Goal: Task Accomplishment & Management: Complete application form

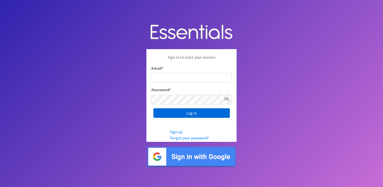
type input "service@periodokc.org"
click at [209, 112] on input "Log in" at bounding box center [191, 113] width 76 height 10
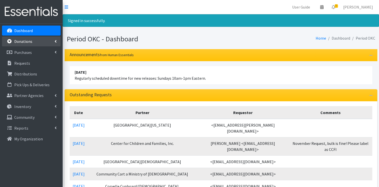
click at [32, 43] on link "Donations" at bounding box center [31, 41] width 59 height 10
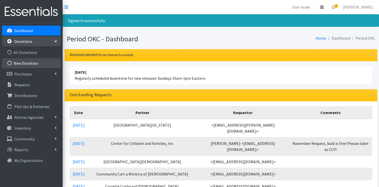
click at [28, 60] on link "New Donation" at bounding box center [31, 63] width 59 height 10
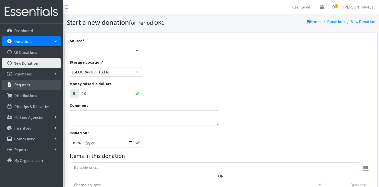
click at [26, 86] on p "Requests" at bounding box center [22, 84] width 16 height 5
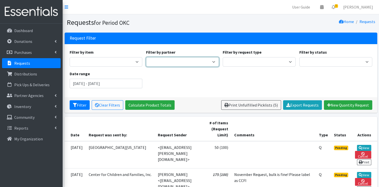
click at [165, 62] on select "ACTNow Health and Wellness Fair [PERSON_NAME] is Testing the System ASTEC Schoo…" at bounding box center [182, 62] width 73 height 10
select select "3795"
click at [146, 57] on select "ACTNow Health and Wellness Fair [PERSON_NAME] is Testing the System ASTEC Schoo…" at bounding box center [182, 62] width 73 height 10
click at [76, 108] on button "Filter" at bounding box center [80, 105] width 20 height 10
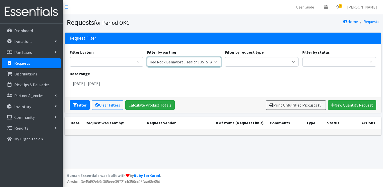
click at [179, 61] on select "ACTNow Health and Wellness Fair [PERSON_NAME] is Testing the System ASTEC Schoo…" at bounding box center [184, 62] width 74 height 10
select select "7445"
click at [147, 57] on select "ACTNow Health and Wellness Fair [PERSON_NAME] is Testing the System ASTEC Schoo…" at bounding box center [184, 62] width 74 height 10
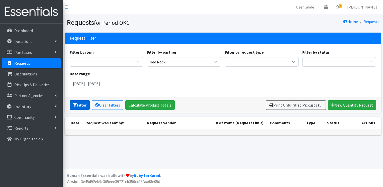
click at [78, 105] on button "Filter" at bounding box center [80, 105] width 20 height 10
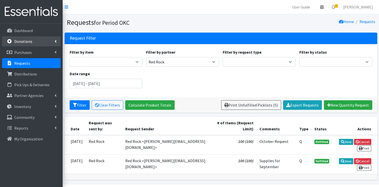
click at [23, 43] on p "Donations" at bounding box center [23, 41] width 18 height 5
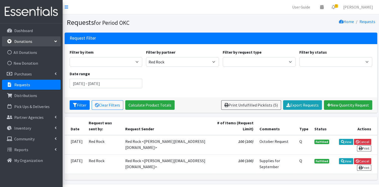
click at [23, 57] on ul "All Donations New Donation" at bounding box center [31, 57] width 59 height 21
click at [23, 54] on link "All Donations" at bounding box center [31, 52] width 59 height 10
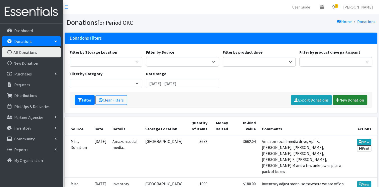
click at [341, 98] on link "New Donation" at bounding box center [350, 100] width 35 height 10
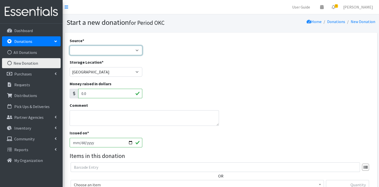
click at [102, 49] on select "Product Drive Manufacturer Donation Site Misc. Donation" at bounding box center [106, 51] width 73 height 10
select select "Product Drive"
click at [70, 46] on select "Product Drive Manufacturer Donation Site Misc. Donation" at bounding box center [106, 51] width 73 height 10
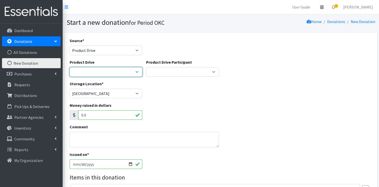
click at [95, 73] on select "Alpha Omicron Pi - OSU Aspire Association of Women’s Health, Obstetric and Neon…" at bounding box center [106, 72] width 73 height 10
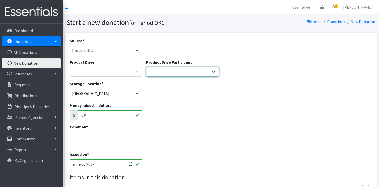
click at [152, 71] on select "Diversion HUB ---Create new Participant---" at bounding box center [182, 72] width 73 height 10
select select
click at [146, 67] on select "Diversion HUB ---Create new Participant---" at bounding box center [182, 72] width 73 height 10
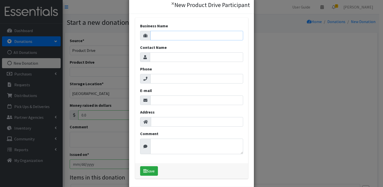
click at [170, 37] on input "Business Name" at bounding box center [196, 36] width 93 height 10
type input "red rock behavioral"
click at [149, 168] on button "Save" at bounding box center [149, 171] width 18 height 10
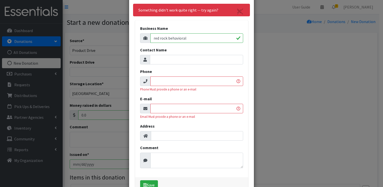
click at [178, 84] on input "Phone" at bounding box center [196, 81] width 93 height 10
type input "4059452230"
type input "Alicia M Lincoln"
type input "alicial@health.ok.gov"
type input "123 Robert S Kerr"
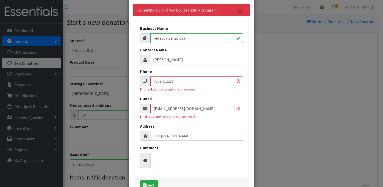
drag, startPoint x: 190, startPoint y: 110, endPoint x: 150, endPoint y: 109, distance: 40.3
click at [150, 109] on input "alicial@health.ok.gov" at bounding box center [196, 109] width 93 height 10
drag, startPoint x: 183, startPoint y: 136, endPoint x: 137, endPoint y: 134, distance: 45.9
click at [137, 134] on div "Business Name red rock behavioral Contact Name Alicia M Lincoln Phone 405945223…" at bounding box center [191, 98] width 113 height 157
type input "100 ne 5th"
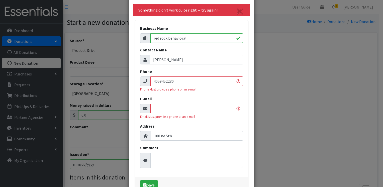
click at [166, 173] on div "Business Name red rock behavioral Contact Name Alicia M Lincoln Phone 405945223…" at bounding box center [191, 98] width 113 height 157
click at [159, 107] on input "E-mail" at bounding box center [196, 109] width 93 height 10
drag, startPoint x: 184, startPoint y: 57, endPoint x: 151, endPoint y: 63, distance: 34.3
click at [151, 63] on input "Alicia M Lincoln" at bounding box center [196, 60] width 93 height 10
click at [167, 107] on input "E-mail" at bounding box center [196, 109] width 93 height 10
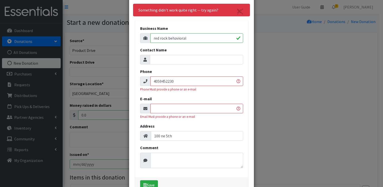
click at [167, 107] on input "E-mail" at bounding box center [196, 109] width 93 height 10
drag, startPoint x: 176, startPoint y: 80, endPoint x: 131, endPoint y: 80, distance: 45.1
click at [131, 80] on div "Something didn't work quite right -- try again? Business Name red rock behavior…" at bounding box center [191, 100] width 125 height 201
paste input "(405) 987-ROCK (7625)"
type input "(405) 987-ROCK (7625)"
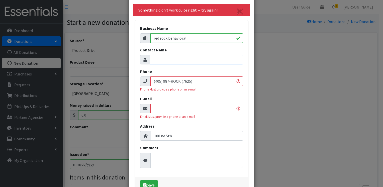
click at [157, 60] on input "Contact Name" at bounding box center [196, 60] width 93 height 10
type input "Red Rock"
click at [160, 111] on input "E-mail" at bounding box center [196, 109] width 93 height 10
paste input ""accesscenterdg@red-rock.com" <accesscenterdg@red-rock.com>"
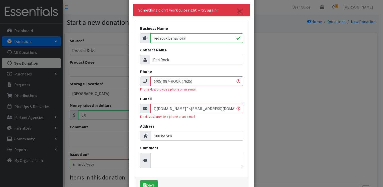
click at [178, 110] on input ""accesscenterdg@red-rock.com" <accesscenterdg@red-rock.com>" at bounding box center [196, 109] width 93 height 10
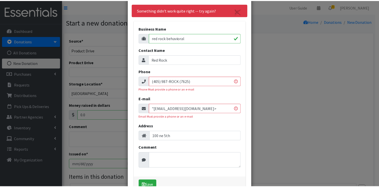
scroll to position [0, 0]
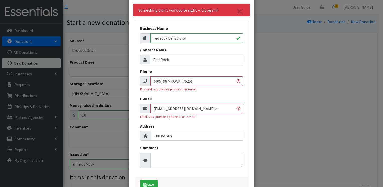
click at [213, 110] on input "accesscenterdg@red-rock.com>" at bounding box center [196, 109] width 93 height 10
type input "accesscenterdg@red-rock.com"
click at [151, 181] on button "Save" at bounding box center [149, 185] width 18 height 10
select select "1700"
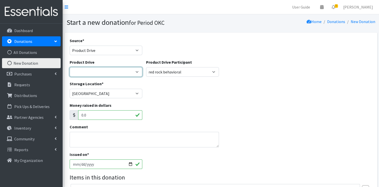
click at [119, 70] on select "Alpha Omicron Pi - OSU Aspire Association of Women’s Health, Obstetric and Neon…" at bounding box center [106, 72] width 73 height 10
click at [179, 46] on div "Source * Product Drive Manufacturer Donation Site Misc. Donation" at bounding box center [221, 49] width 306 height 22
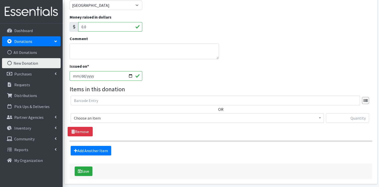
scroll to position [99, 0]
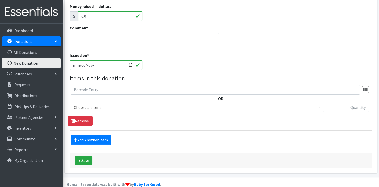
click at [132, 67] on input "2025-10-01" at bounding box center [106, 65] width 73 height 10
type input "[DATE]"
click at [89, 108] on span "Choose an item" at bounding box center [197, 107] width 247 height 7
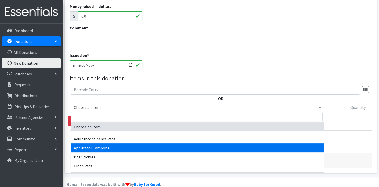
select select "12239"
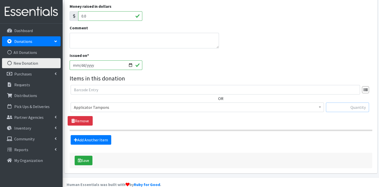
click at [337, 106] on input "text" at bounding box center [347, 107] width 43 height 10
type input "830"
click at [97, 139] on link "Add Another Item" at bounding box center [91, 140] width 41 height 10
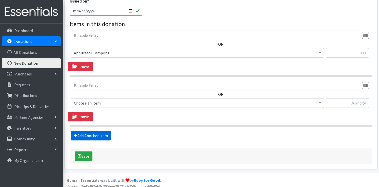
scroll to position [157, 0]
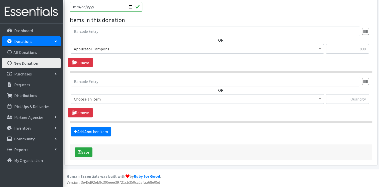
click at [105, 97] on span "Choose an item" at bounding box center [197, 98] width 247 height 7
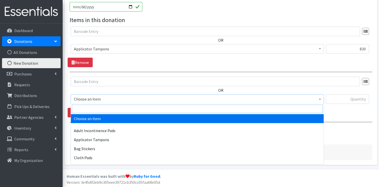
click at [101, 108] on input "search" at bounding box center [197, 108] width 251 height 9
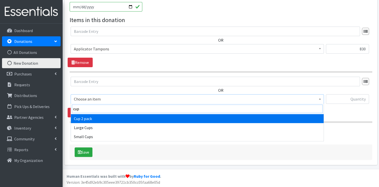
type input "cups"
select select "12267"
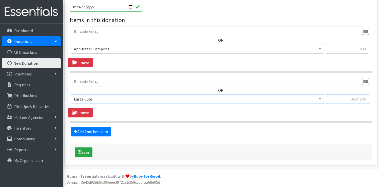
click at [334, 101] on input "text" at bounding box center [347, 99] width 43 height 10
type input "3"
click at [97, 130] on link "Add Another Item" at bounding box center [91, 132] width 41 height 10
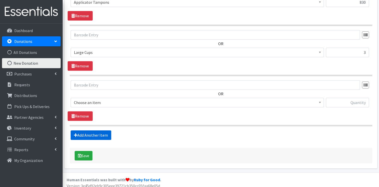
scroll to position [207, 0]
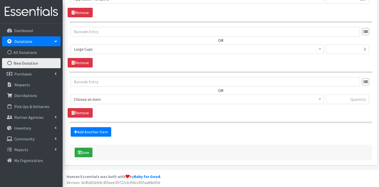
click at [98, 99] on span "Choose an item" at bounding box center [197, 99] width 247 height 7
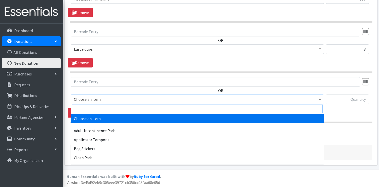
click at [105, 111] on input "search" at bounding box center [197, 108] width 251 height 9
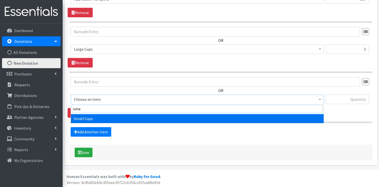
type input "sma"
select select "12266"
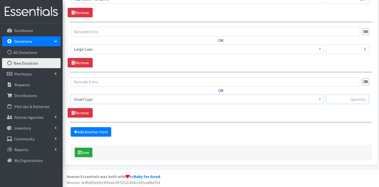
click at [342, 96] on input "text" at bounding box center [347, 99] width 43 height 10
type input "3"
click at [89, 130] on link "Add Another Item" at bounding box center [91, 132] width 41 height 10
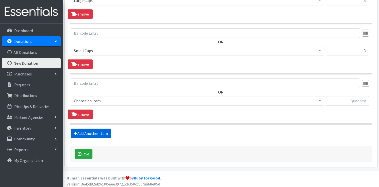
scroll to position [257, 0]
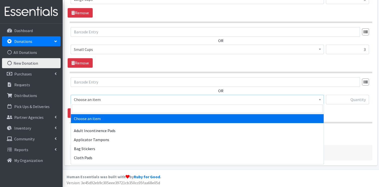
click at [97, 99] on span "Choose an item" at bounding box center [197, 99] width 247 height 7
click at [104, 110] on input "search" at bounding box center [197, 108] width 251 height 9
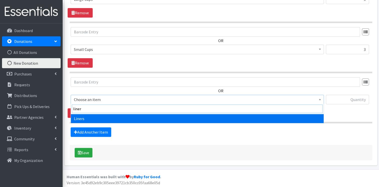
type input "liners"
select select "12219"
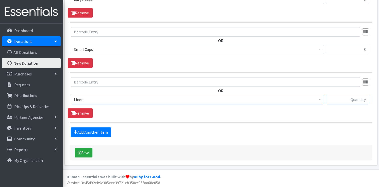
click at [360, 100] on input "text" at bounding box center [347, 100] width 43 height 10
type input "312"
click at [82, 130] on link "Add Another Item" at bounding box center [91, 132] width 41 height 10
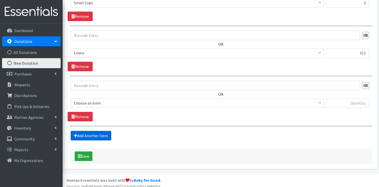
scroll to position [307, 0]
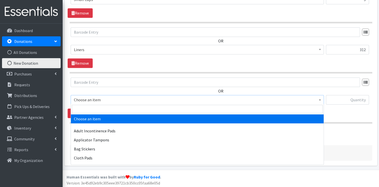
click at [92, 99] on span "Choose an item" at bounding box center [197, 99] width 247 height 7
click at [92, 106] on input "search" at bounding box center [197, 109] width 251 height 9
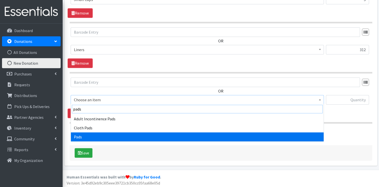
type input "pads"
select select "12242"
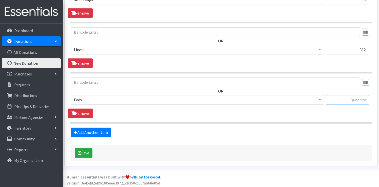
click at [340, 101] on input "text" at bounding box center [347, 100] width 43 height 10
type input "1140"
click at [83, 152] on button "Save" at bounding box center [84, 153] width 18 height 10
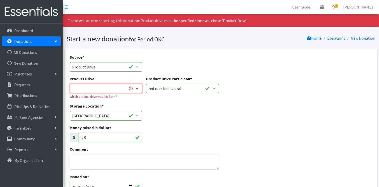
click at [138, 87] on select "Alpha Omicron Pi - OSU Aspire Association of Women’s Health, Obstetric and Neon…" at bounding box center [106, 89] width 73 height 10
select select
click at [70, 84] on select "Alpha Omicron Pi - OSU Aspire Association of Women’s Health, Obstetric and Neon…" at bounding box center [106, 89] width 73 height 10
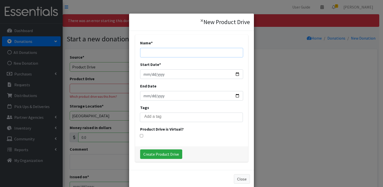
click at [167, 55] on input "Name *" at bounding box center [191, 53] width 103 height 10
type input "red rock"
click at [235, 73] on input "Start Date *" at bounding box center [191, 74] width 103 height 10
type input "2025-09-01"
click at [149, 93] on input "End Date" at bounding box center [191, 96] width 103 height 10
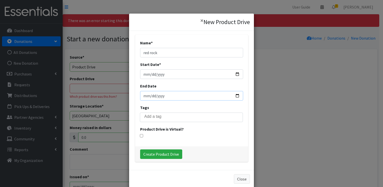
click at [235, 96] on input "End Date" at bounding box center [191, 96] width 103 height 10
type input "2025-09-30"
click at [154, 153] on input "Create Product Drive" at bounding box center [161, 154] width 42 height 10
select select "3559"
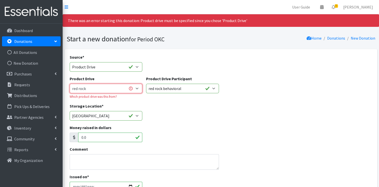
click at [136, 90] on select "Phi Mu-Oklahoma City University Alpha Omicron Pi - OSU Harding Fine Arts STUCO …" at bounding box center [106, 89] width 73 height 10
click at [70, 84] on select "Phi Mu-Oklahoma City University Alpha Omicron Pi - OSU Harding Fine Arts STUCO …" at bounding box center [106, 89] width 73 height 10
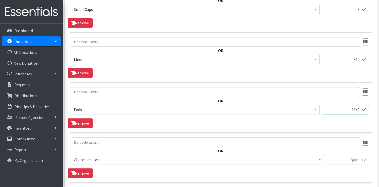
scroll to position [379, 0]
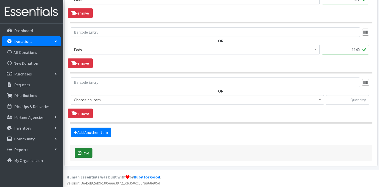
click at [83, 151] on button "Save" at bounding box center [84, 153] width 18 height 10
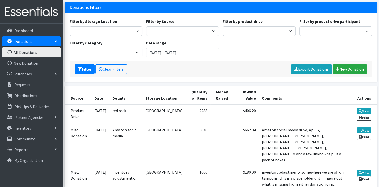
scroll to position [49, 0]
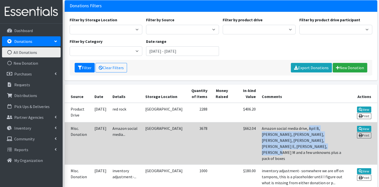
drag, startPoint x: 302, startPoint y: 128, endPoint x: 305, endPoint y: 142, distance: 13.7
click at [305, 142] on td "Amazon social media drive, Apil B, [PERSON_NAME], [PERSON_NAME], [PERSON_NAME],…" at bounding box center [305, 143] width 93 height 42
copy td "Apil B, [PERSON_NAME], [PERSON_NAME], [PERSON_NAME], [PERSON_NAME], [PERSON_NAM…"
